Goal: Navigation & Orientation: Find specific page/section

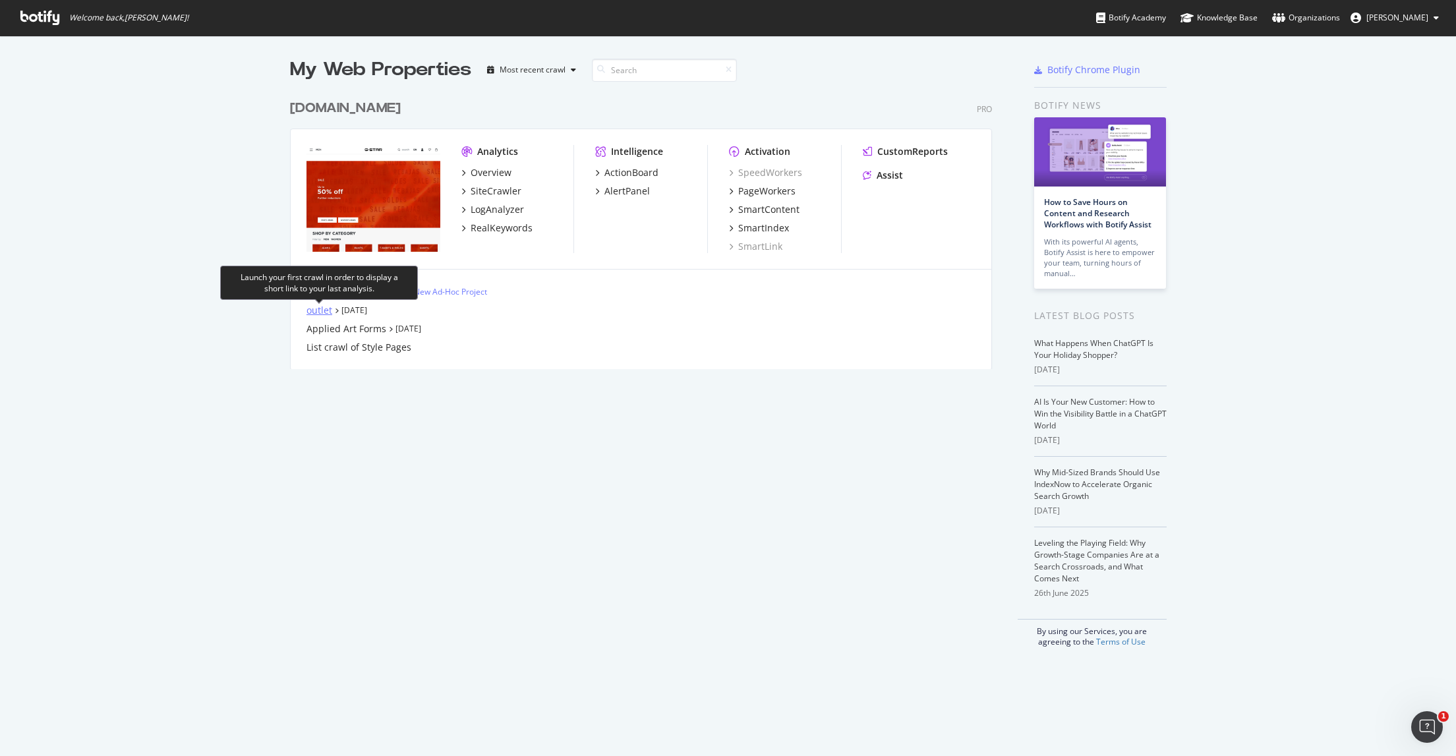
click at [321, 308] on div "outlet" at bounding box center [319, 310] width 26 height 13
